Goal: Task Accomplishment & Management: Complete application form

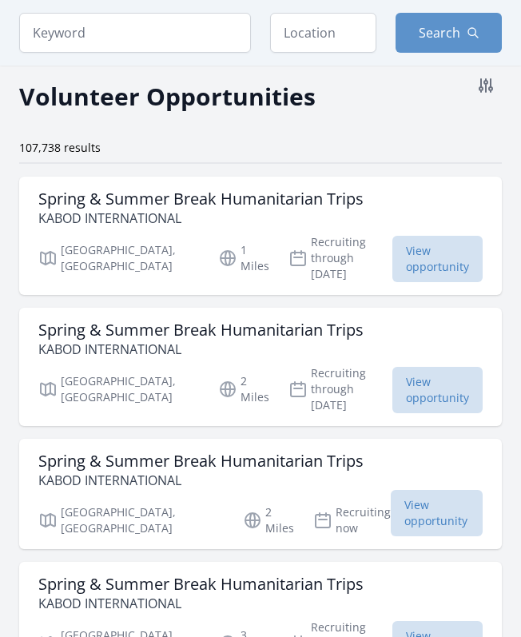
scroll to position [78, 0]
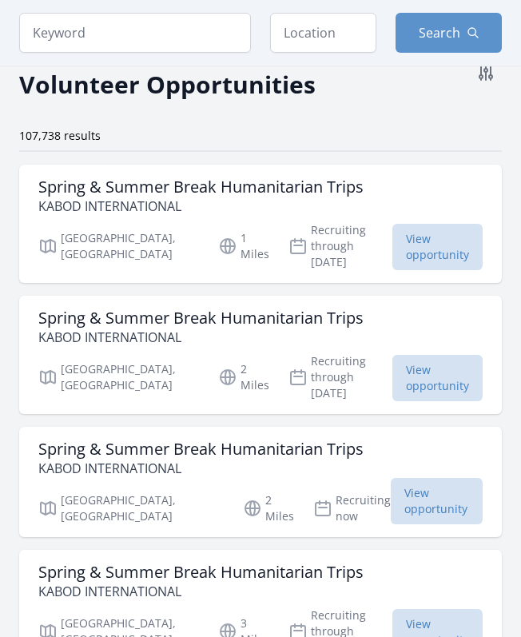
click at [373, 141] on div "107,738 results" at bounding box center [260, 136] width 483 height 16
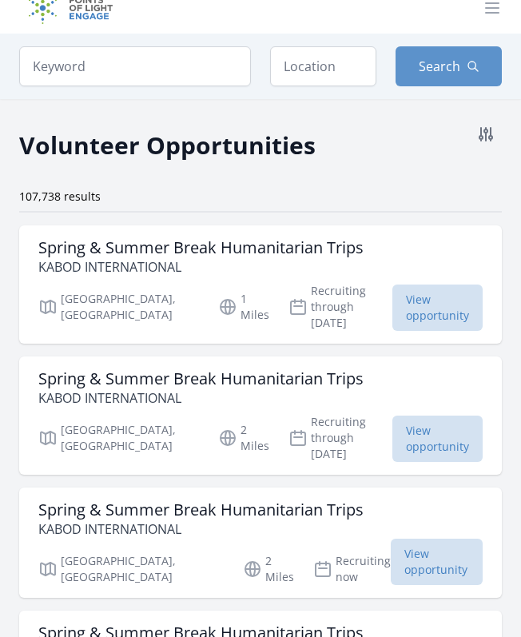
scroll to position [21, 0]
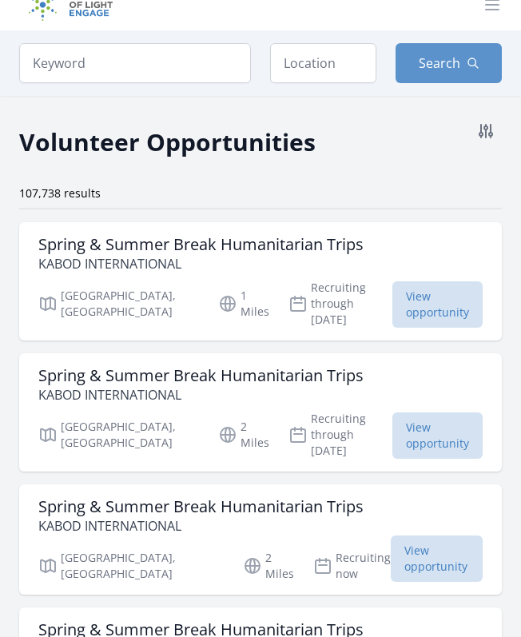
click at [409, 201] on div "107,738 results" at bounding box center [260, 198] width 483 height 24
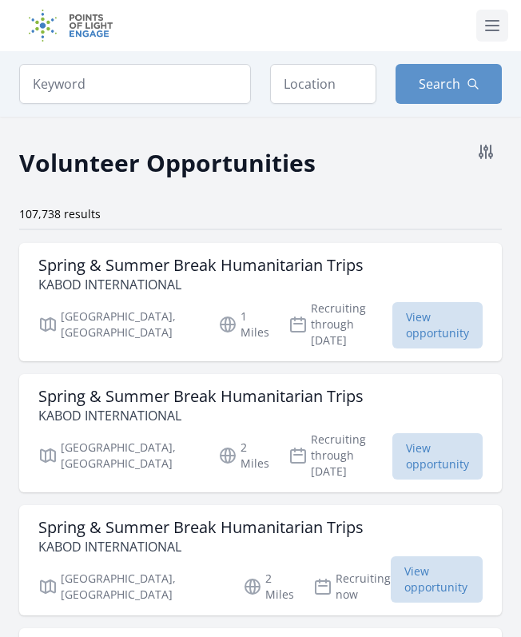
click at [477, 26] on button at bounding box center [493, 26] width 32 height 32
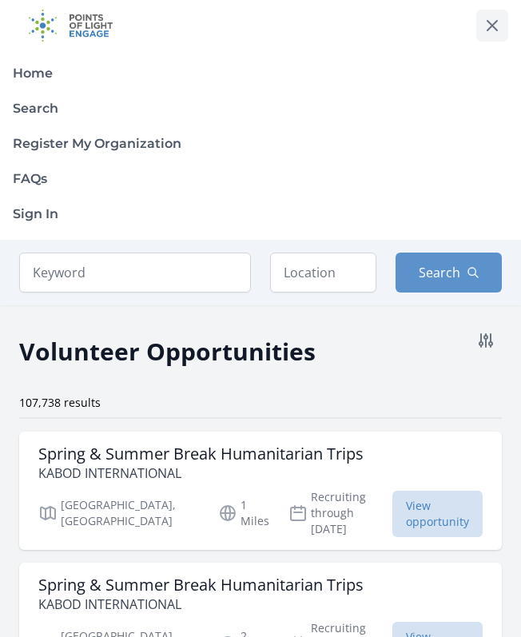
click at [497, 22] on icon at bounding box center [492, 25] width 19 height 19
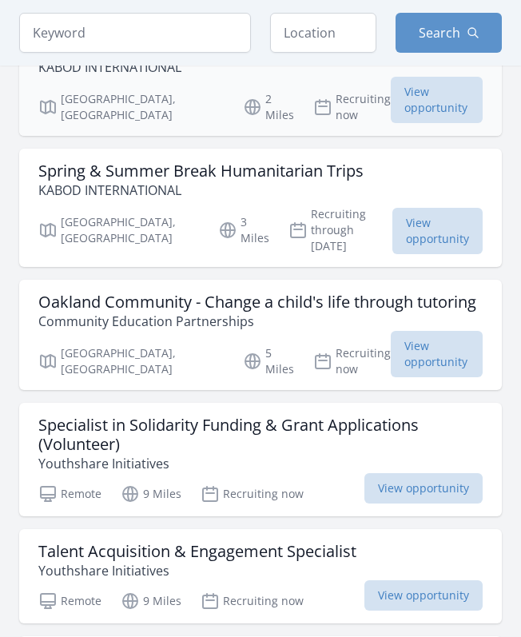
scroll to position [492, 0]
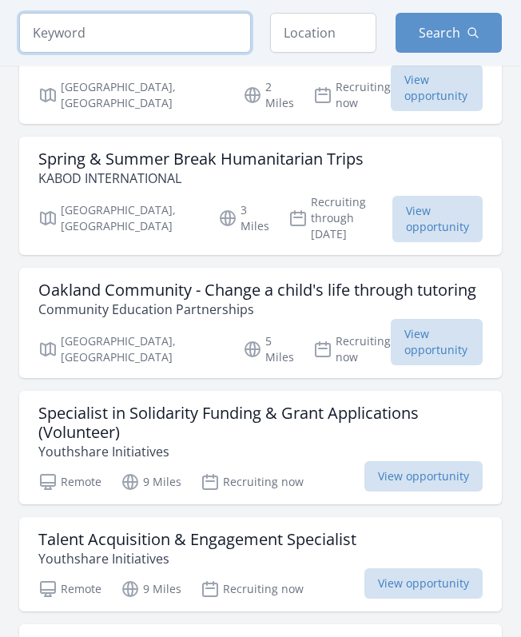
click at [147, 38] on input "search" at bounding box center [135, 33] width 232 height 40
type input "women"
click button "submit" at bounding box center [0, 0] width 0 height 0
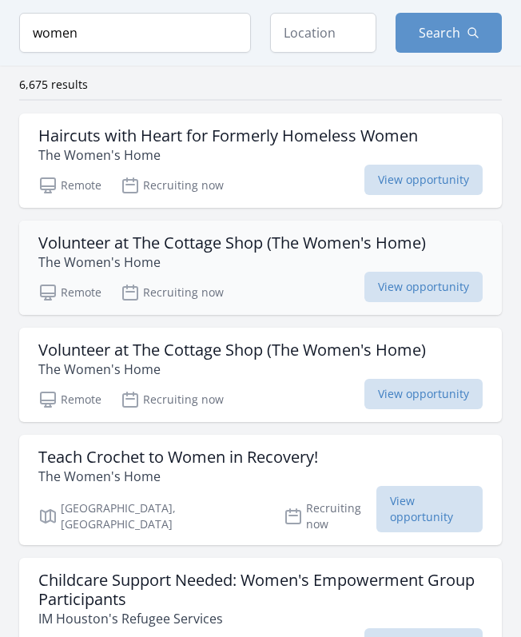
scroll to position [128, 0]
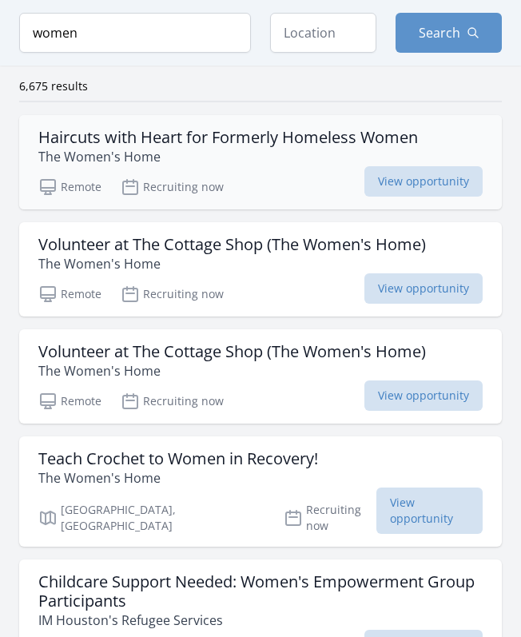
click at [282, 163] on p "The Women's Home" at bounding box center [228, 156] width 380 height 19
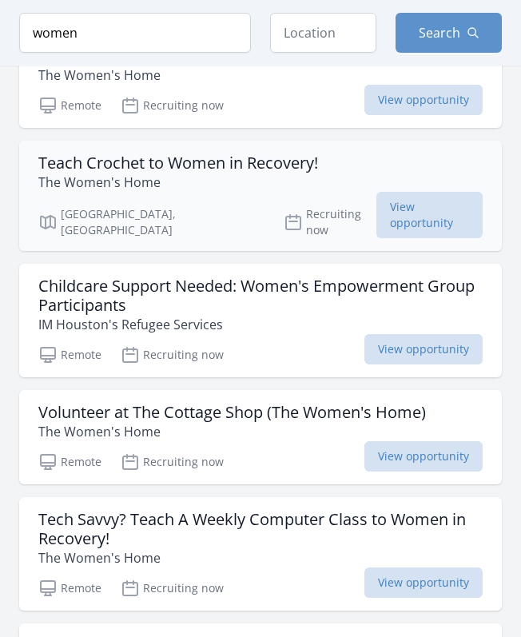
scroll to position [432, 0]
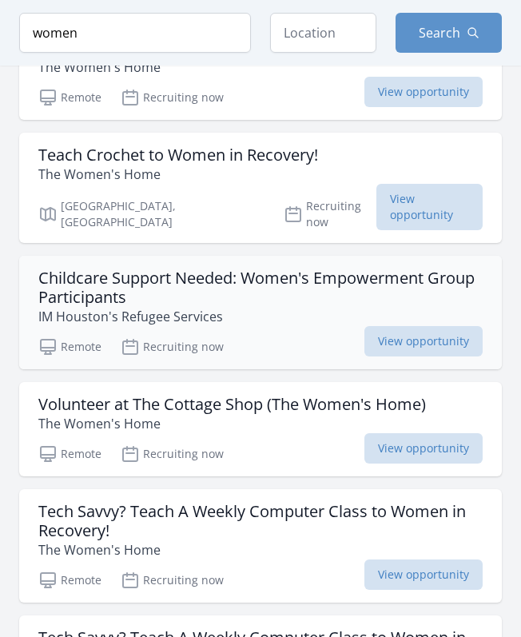
click at [273, 307] on p "IM Houston's Refugee Services" at bounding box center [260, 316] width 445 height 19
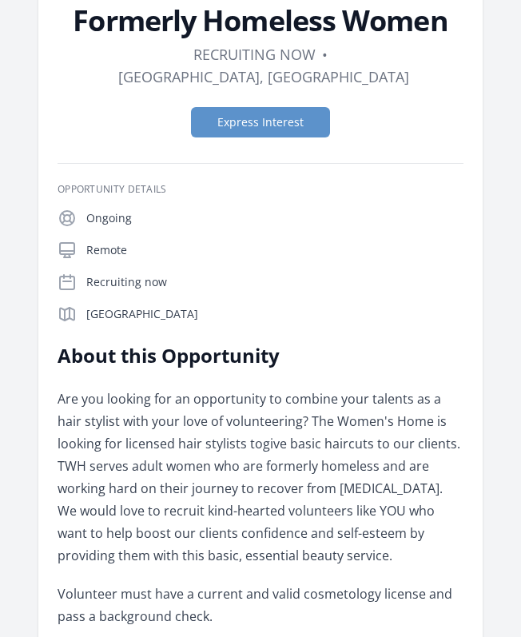
scroll to position [331, 0]
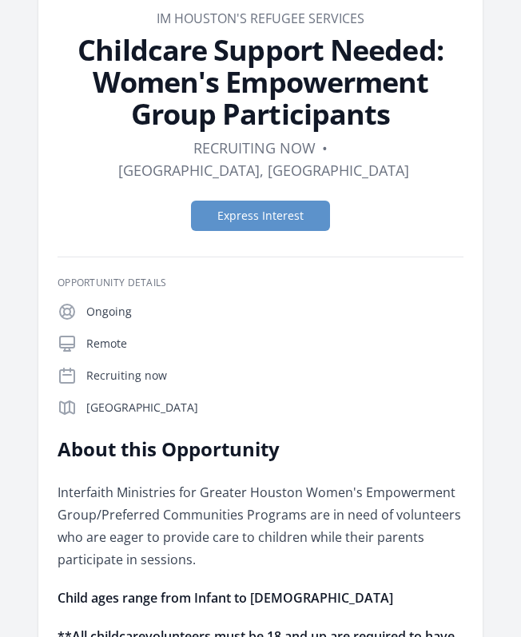
scroll to position [107, 0]
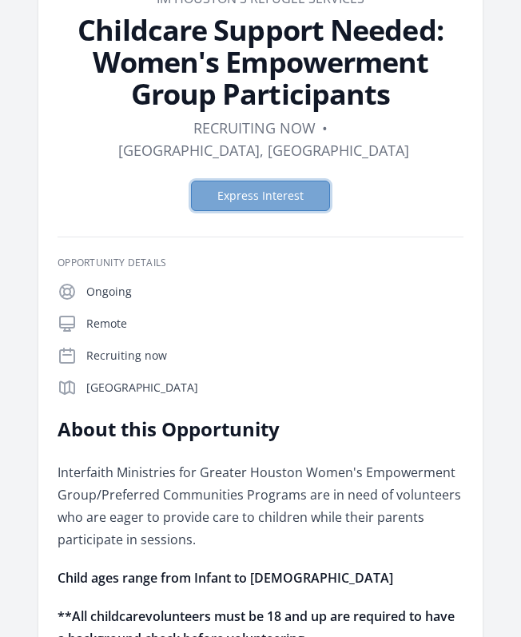
click at [268, 181] on button "Express Interest" at bounding box center [260, 196] width 139 height 30
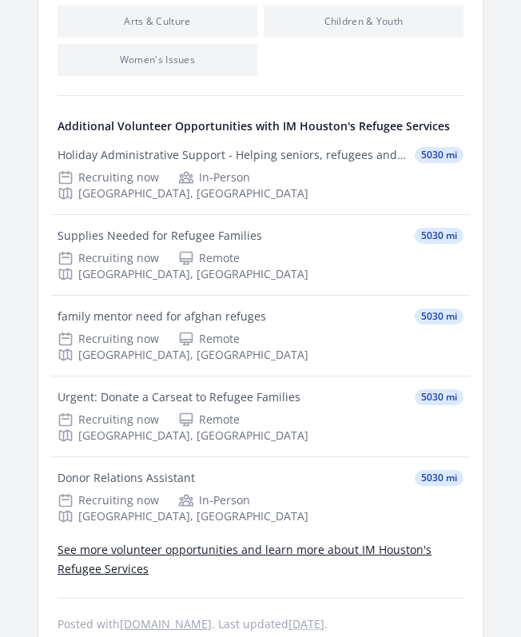
scroll to position [0, 0]
